Goal: Share content

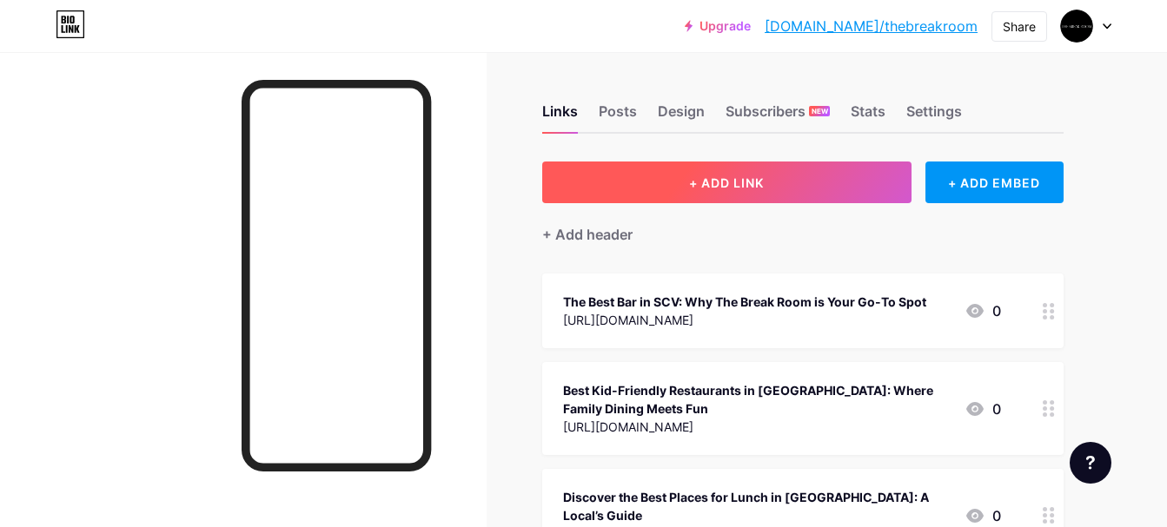
click at [856, 190] on button "+ ADD LINK" at bounding box center [726, 183] width 369 height 42
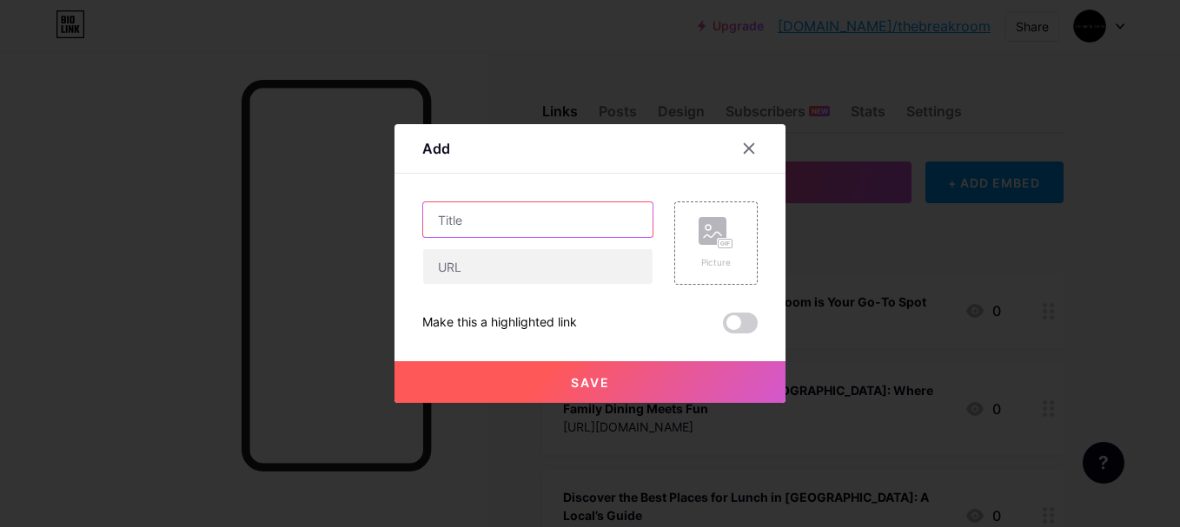
click at [582, 231] on input "text" at bounding box center [537, 219] width 229 height 35
paste input "Best Kid-Friendly Restaurants in [GEOGRAPHIC_DATA]: Where Families Can Truly En…"
type input "Best Kid-Friendly Restaurants in [GEOGRAPHIC_DATA]: Where Families Can Truly En…"
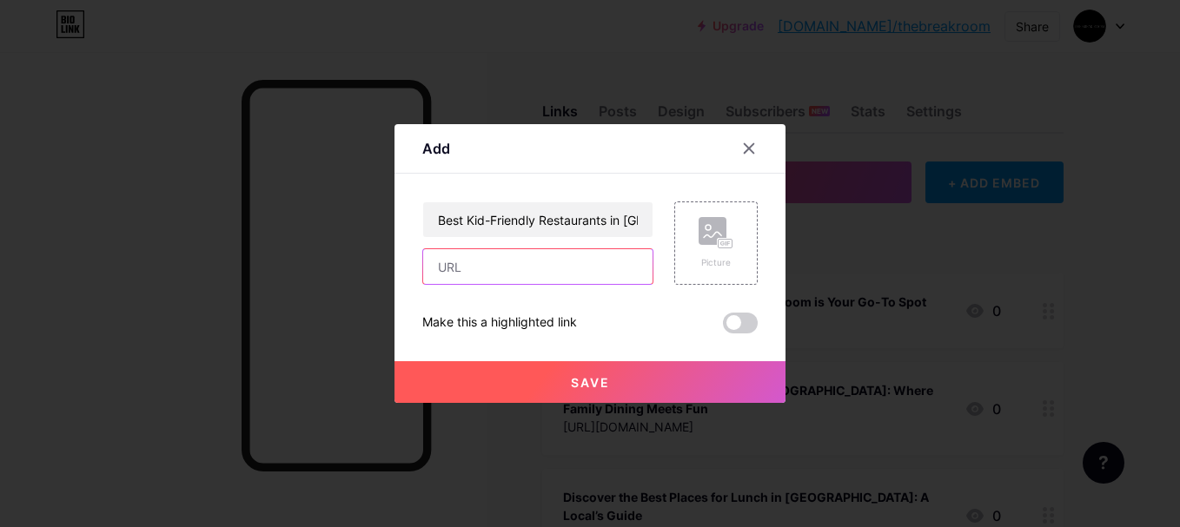
click at [621, 266] on input "text" at bounding box center [537, 266] width 229 height 35
paste input "[URL][DOMAIN_NAME]"
type input "[URL][DOMAIN_NAME]"
click at [646, 380] on button "Save" at bounding box center [589, 382] width 391 height 42
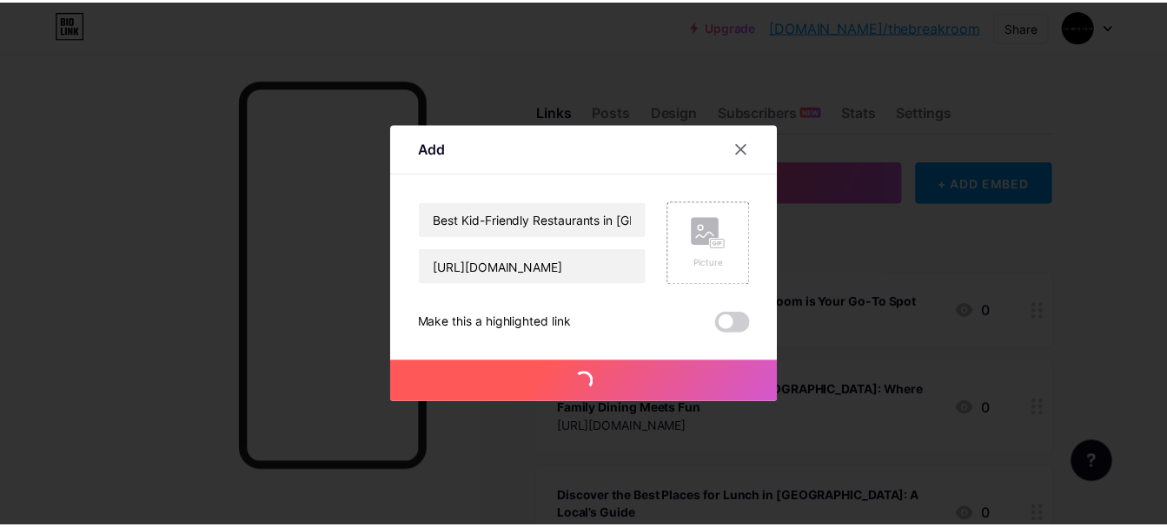
scroll to position [0, 0]
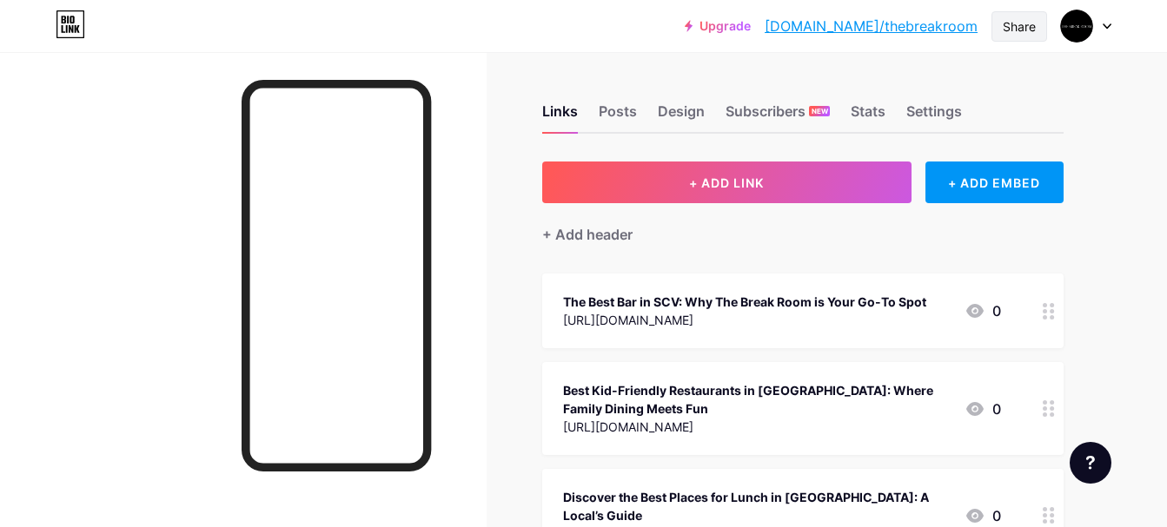
click at [998, 17] on div "Share" at bounding box center [1019, 26] width 56 height 30
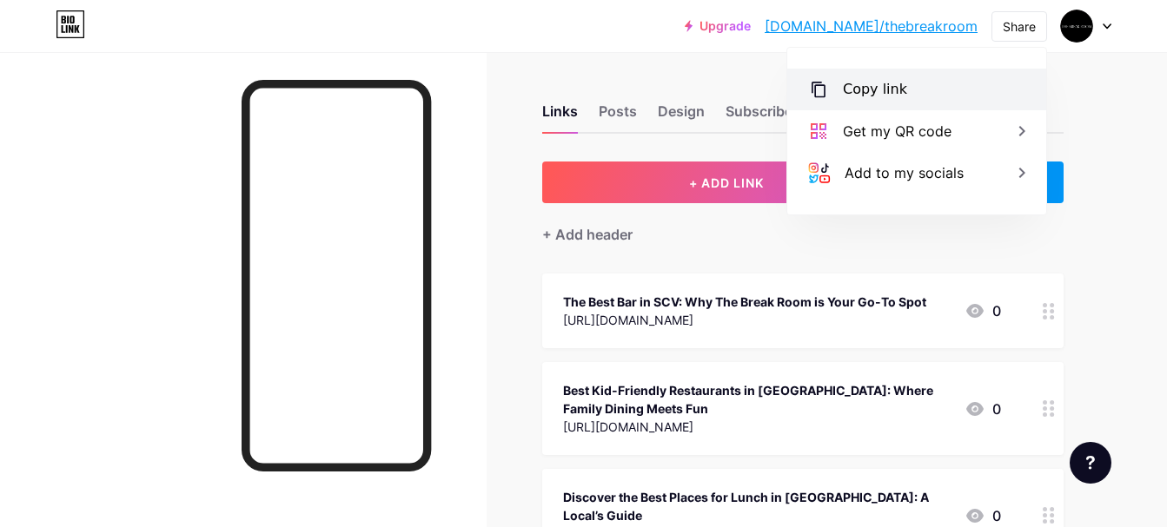
click at [894, 84] on div "Copy link" at bounding box center [875, 89] width 64 height 21
